Goal: Information Seeking & Learning: Find specific fact

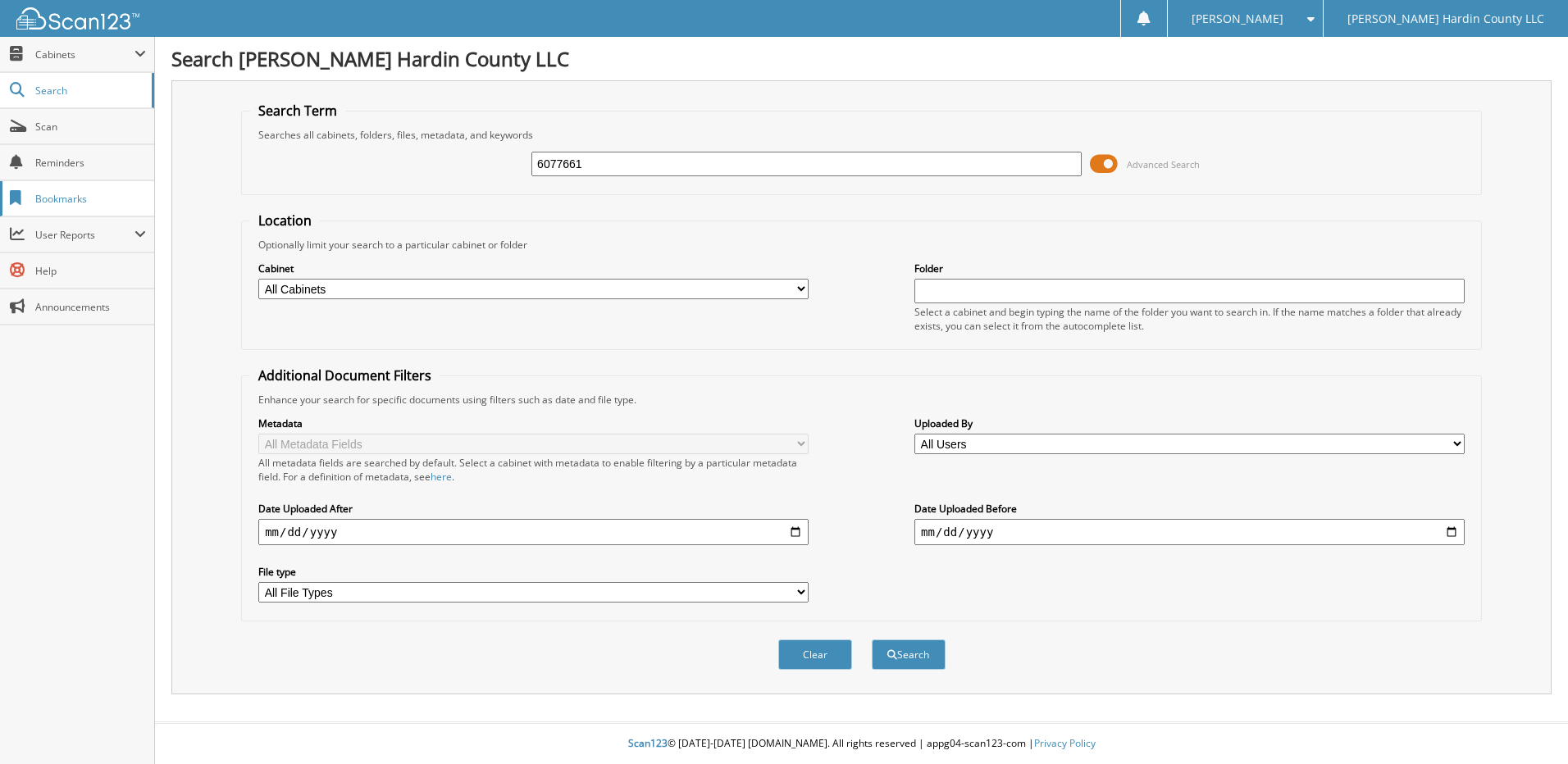
type input "6077661"
click at [872, 639] on button "Search" at bounding box center [908, 654] width 74 height 30
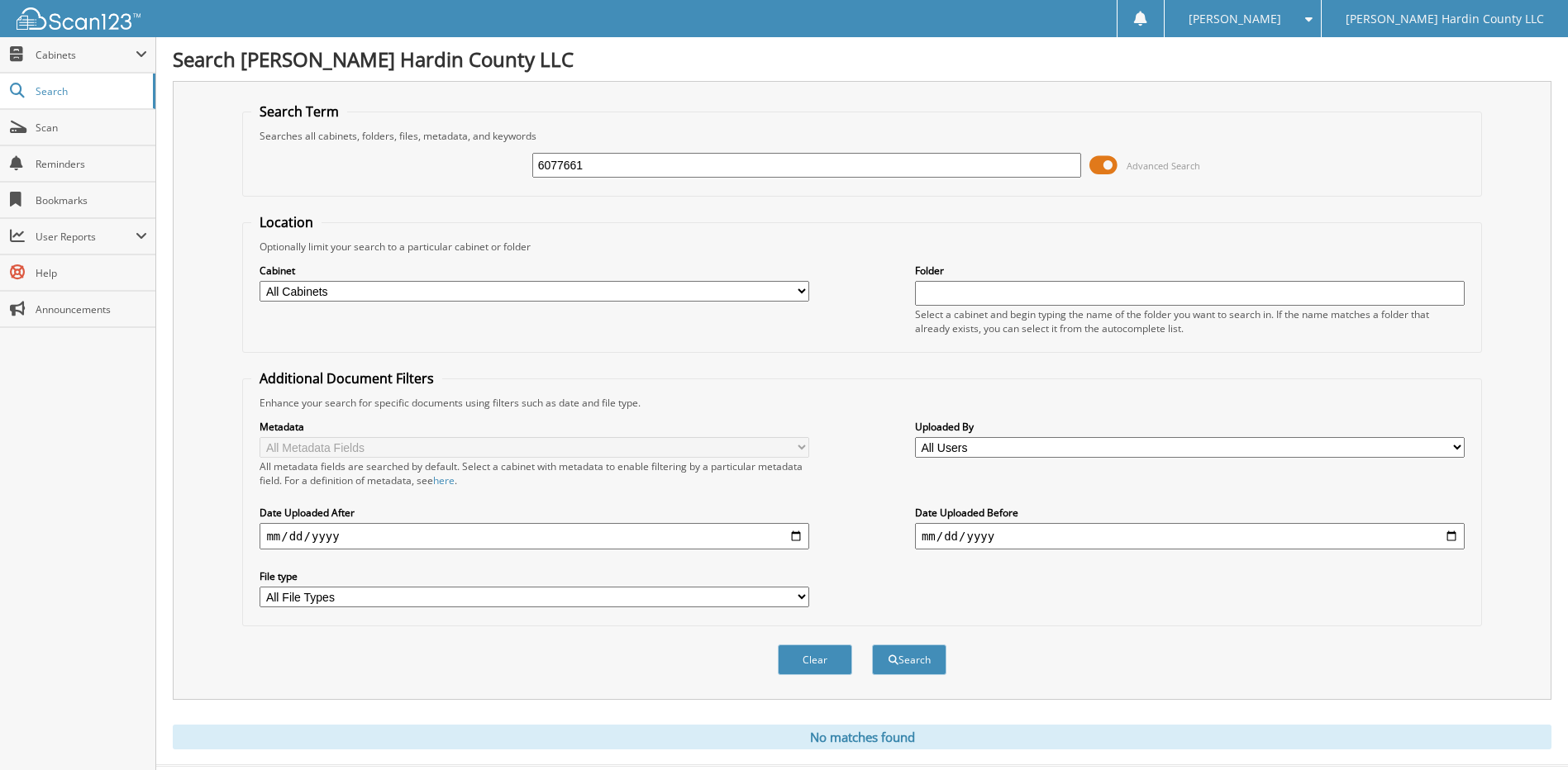
click at [1100, 167] on span at bounding box center [1103, 166] width 28 height 25
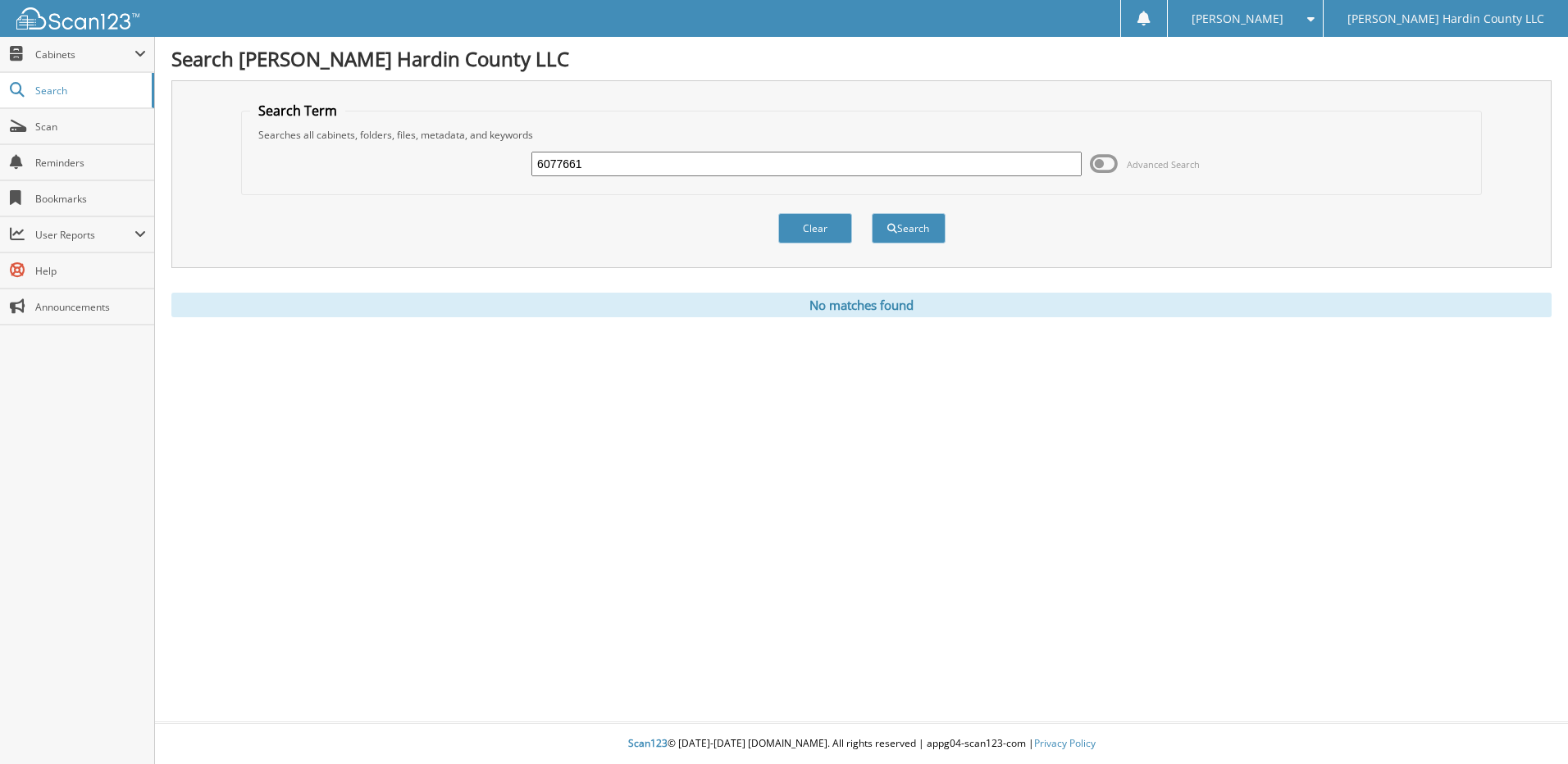
click at [675, 155] on input "6077661" at bounding box center [806, 164] width 550 height 25
type input "6077659"
click at [872, 213] on button "Search" at bounding box center [908, 228] width 74 height 30
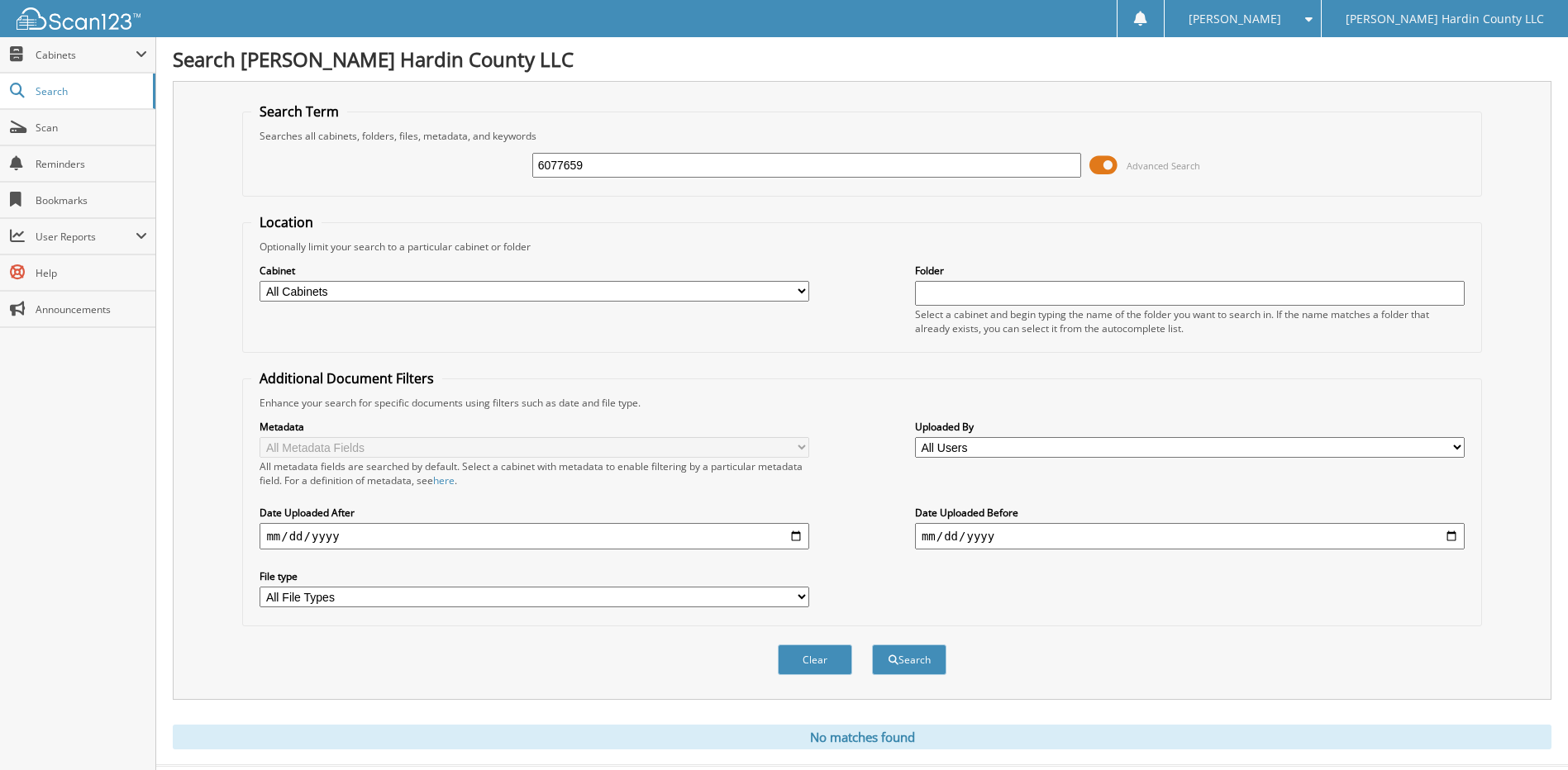
click at [1098, 167] on span at bounding box center [1103, 166] width 28 height 25
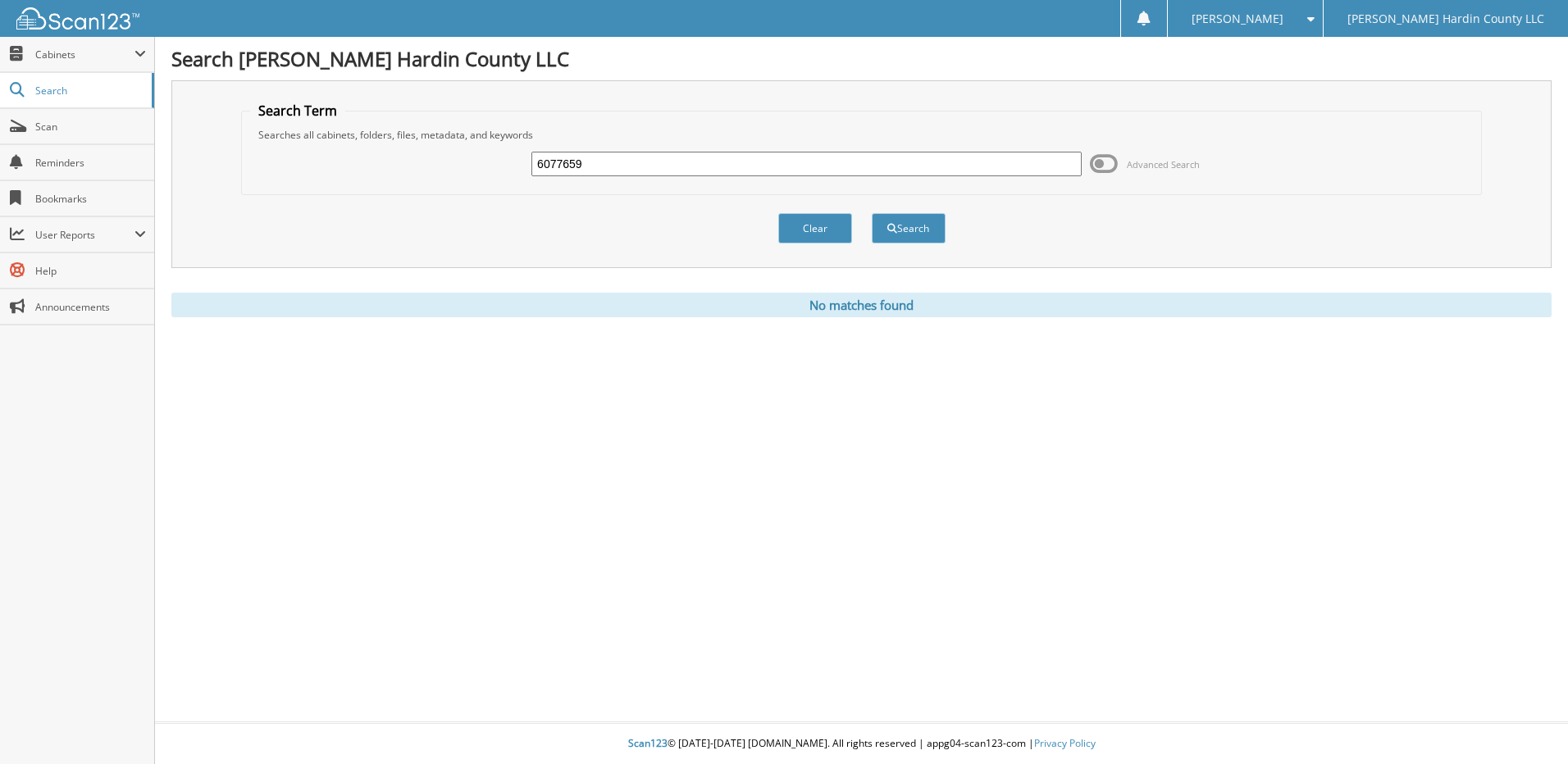
click at [628, 171] on input "6077659" at bounding box center [806, 164] width 550 height 25
type input "6077654"
click at [872, 213] on button "Search" at bounding box center [908, 228] width 74 height 30
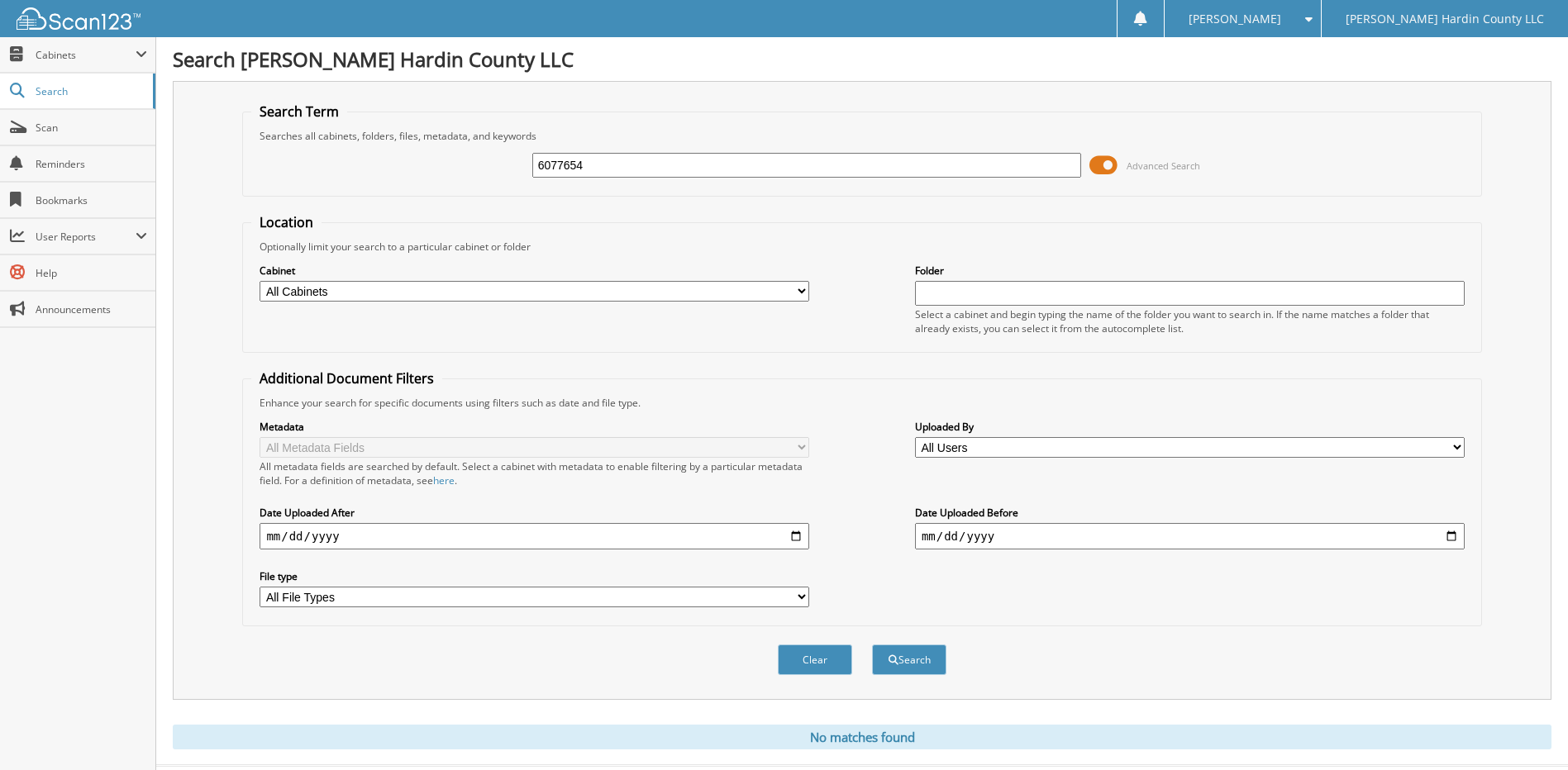
click at [1098, 166] on span at bounding box center [1103, 166] width 28 height 25
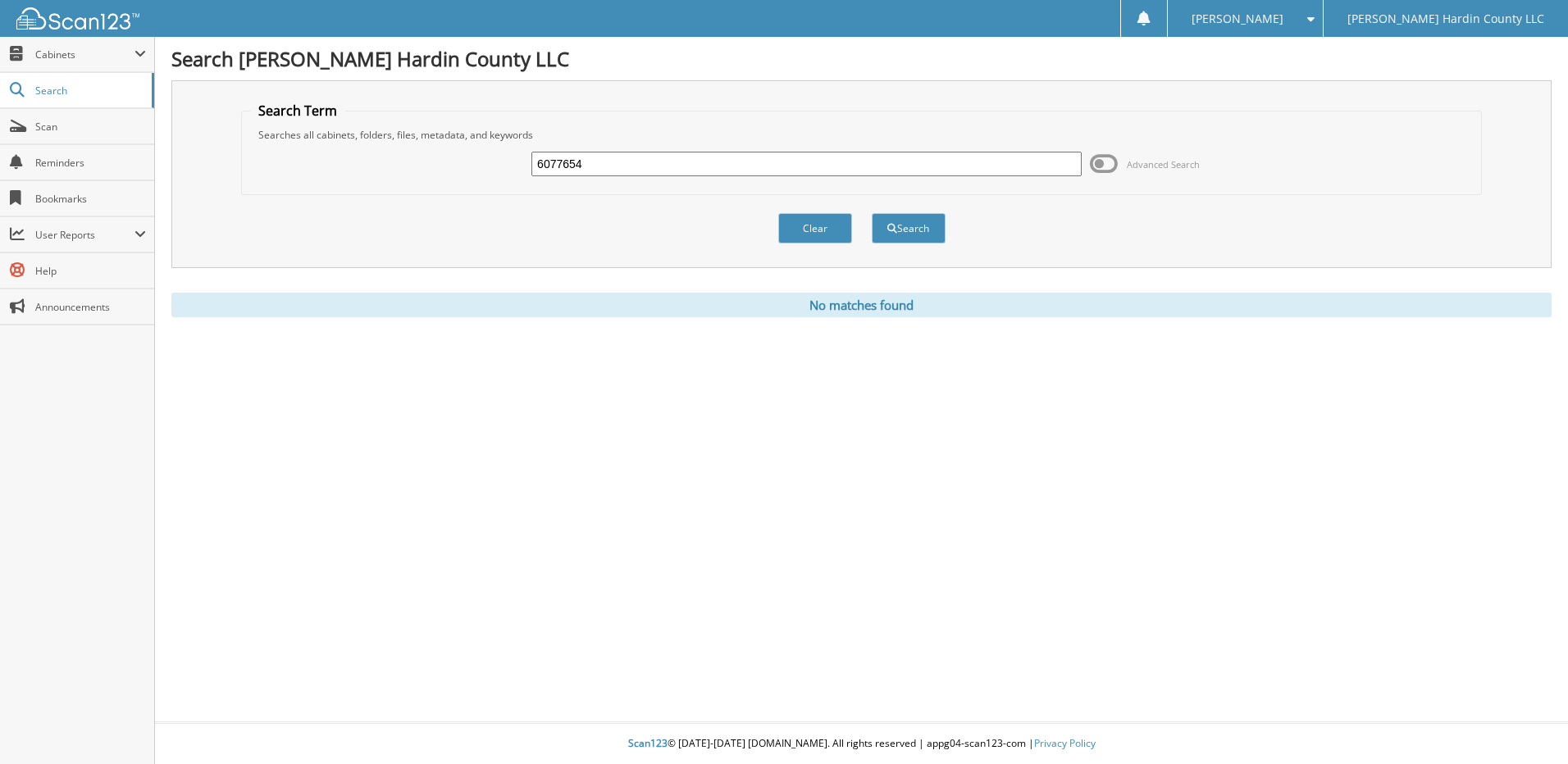
click at [729, 169] on input "6077654" at bounding box center [806, 164] width 550 height 25
type input "6077656"
click at [872, 213] on button "Search" at bounding box center [908, 228] width 74 height 30
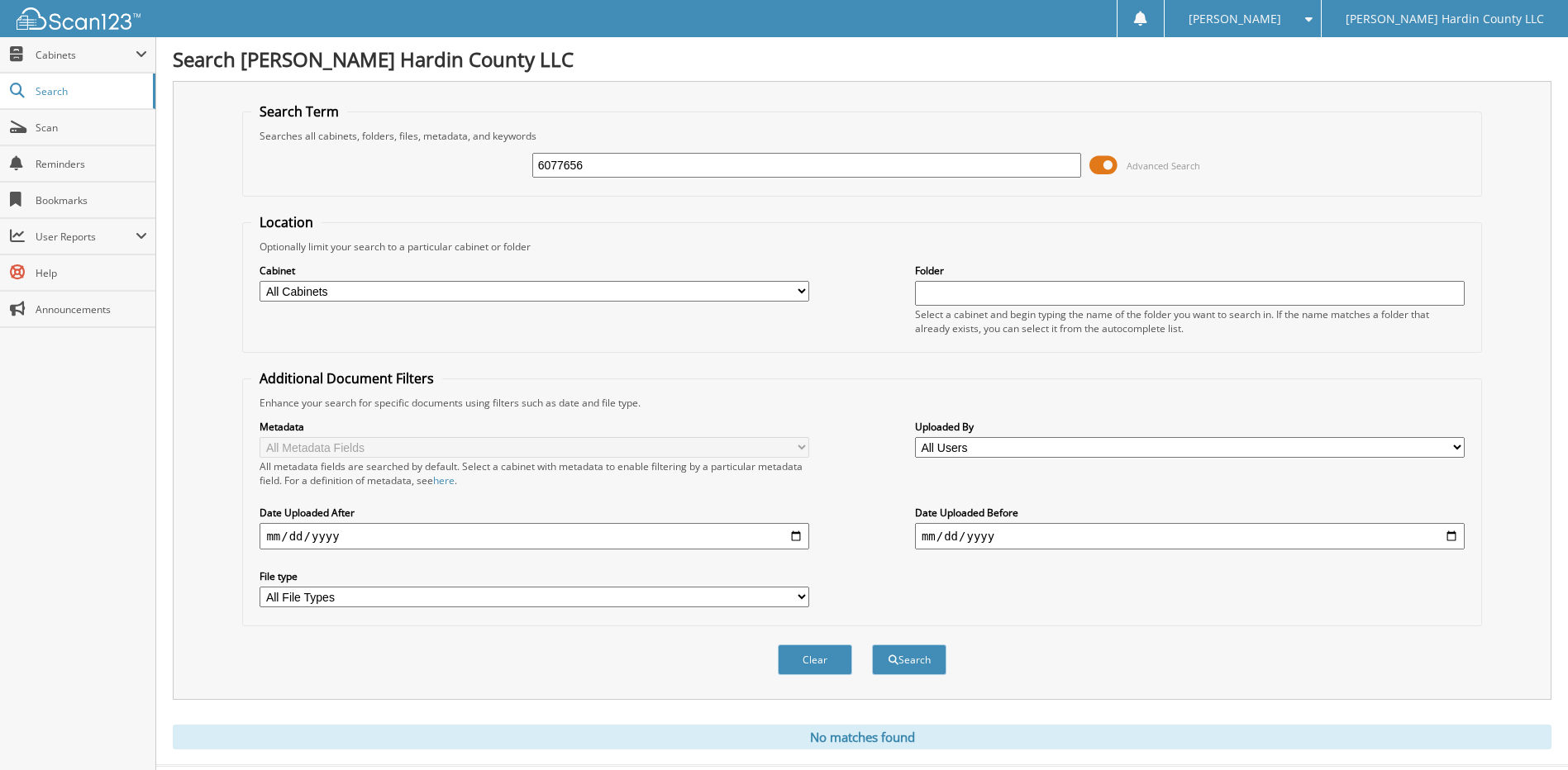
click at [1107, 161] on span at bounding box center [1103, 166] width 28 height 25
